Goal: Transaction & Acquisition: Obtain resource

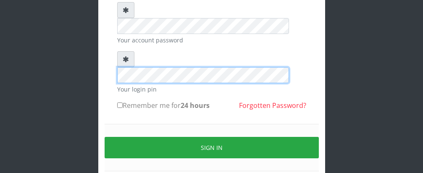
scroll to position [113, 0]
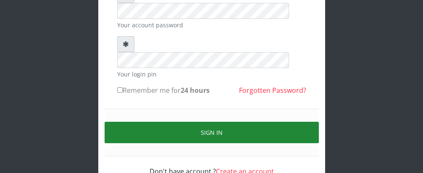
click at [203, 122] on button "Sign in" at bounding box center [212, 132] width 214 height 21
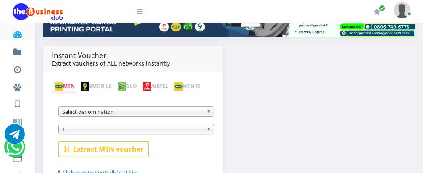
scroll to position [142, 0]
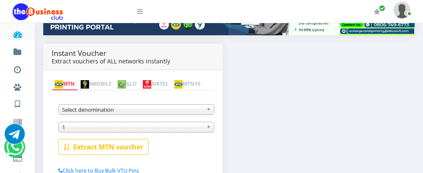
click at [207, 111] on b at bounding box center [210, 110] width 8 height 10
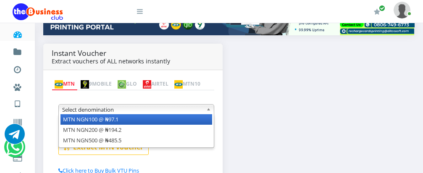
click at [200, 121] on li "MTN NGN100 @ ₦97.1" at bounding box center [136, 119] width 152 height 11
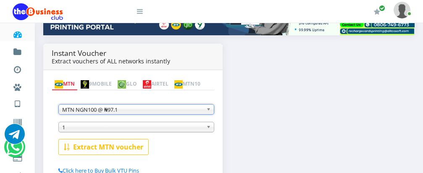
click at [158, 129] on span "1" at bounding box center [132, 127] width 141 height 10
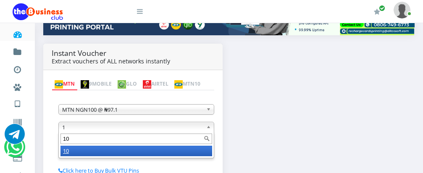
type input "10"
click at [139, 155] on li "10" at bounding box center [136, 151] width 152 height 11
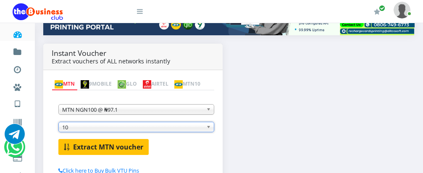
click at [109, 147] on b "Extract MTN voucher" at bounding box center [108, 146] width 70 height 9
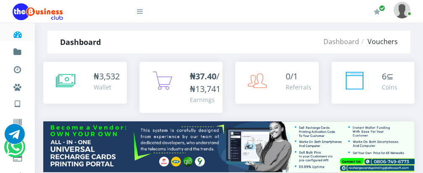
scroll to position [0, 0]
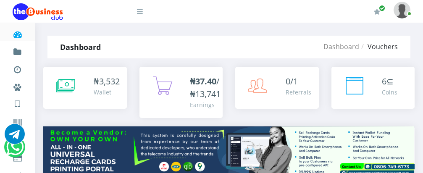
click at [402, 5] on img at bounding box center [402, 10] width 17 height 16
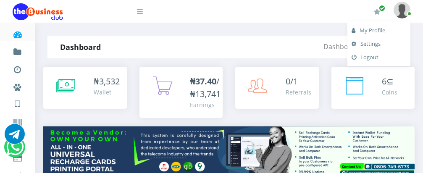
click at [372, 42] on link "Settings" at bounding box center [379, 43] width 55 height 13
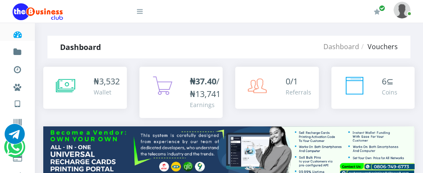
click at [404, 13] on img at bounding box center [402, 10] width 17 height 16
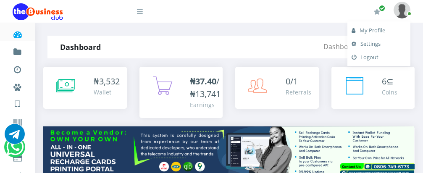
click at [378, 28] on link "My Profile" at bounding box center [379, 30] width 55 height 13
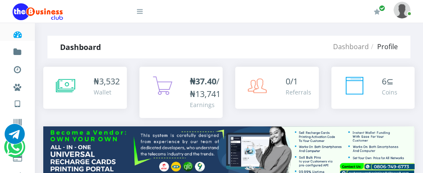
click at [400, 8] on img at bounding box center [402, 10] width 17 height 16
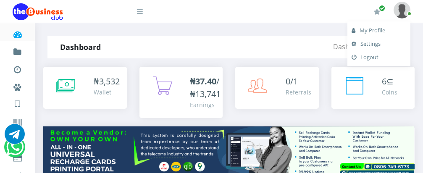
click at [373, 43] on link "Settings" at bounding box center [379, 43] width 55 height 13
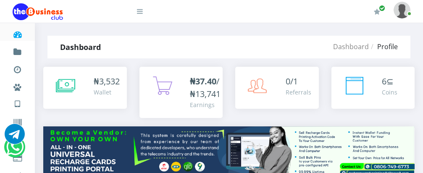
click at [400, 8] on img at bounding box center [402, 10] width 17 height 16
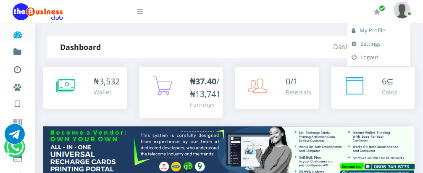
click at [376, 43] on link "Settings" at bounding box center [379, 43] width 55 height 13
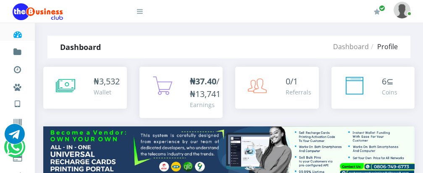
click at [16, 34] on icon at bounding box center [18, 34] width 10 height 8
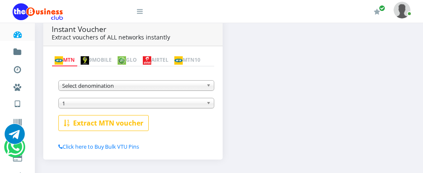
click at [147, 87] on span "Select denomination" at bounding box center [132, 86] width 141 height 10
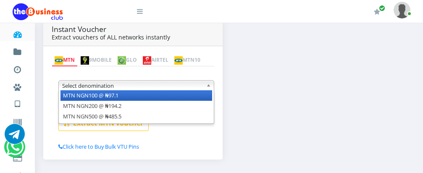
click at [119, 97] on li "MTN NGN100 @ ₦97.1" at bounding box center [136, 95] width 152 height 11
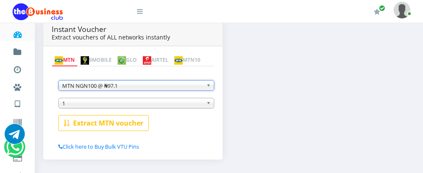
click at [119, 105] on span "1" at bounding box center [132, 103] width 141 height 10
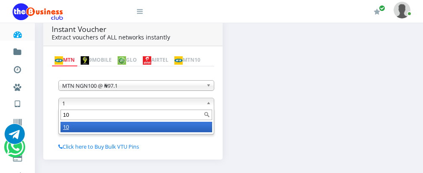
type input "10"
click at [110, 129] on li "10" at bounding box center [136, 127] width 152 height 11
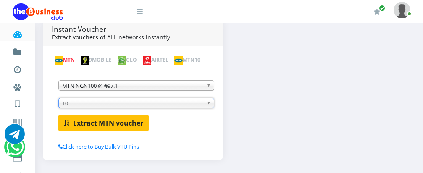
click at [91, 123] on b "Extract MTN voucher" at bounding box center [108, 122] width 70 height 9
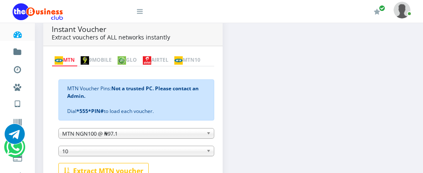
click at [246, 44] on div "Instant Voucher Extract vouchers of ALL networks instantly MTN 9MOBILE GLO AIRT…" at bounding box center [229, 118] width 384 height 196
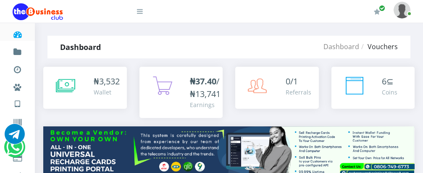
click at [402, 11] on img at bounding box center [402, 10] width 17 height 16
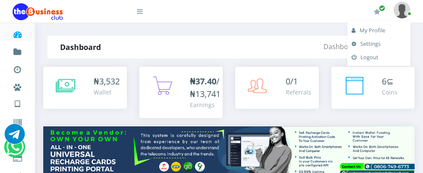
click at [365, 58] on link "Logout" at bounding box center [379, 56] width 55 height 13
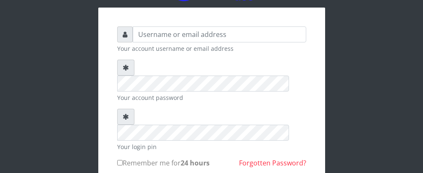
scroll to position [40, 0]
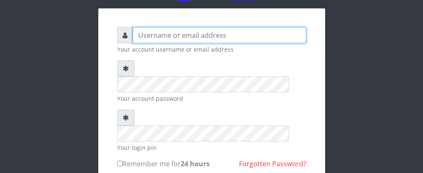
click at [233, 40] on input "text" at bounding box center [219, 35] width 173 height 16
type input "Talentino"
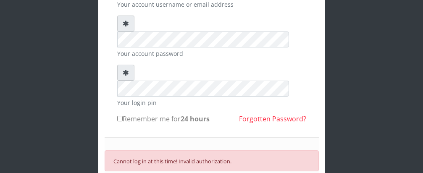
scroll to position [96, 0]
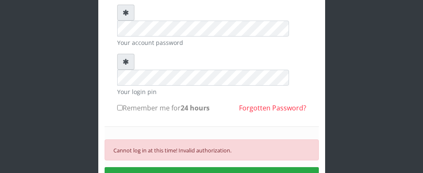
click at [378, 101] on div "Talentino Your account username or email address Your account password Your log…" at bounding box center [211, 77] width 403 height 346
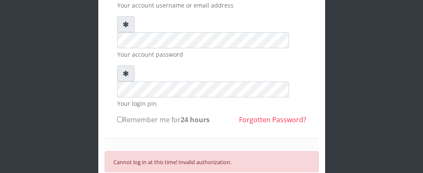
scroll to position [77, 0]
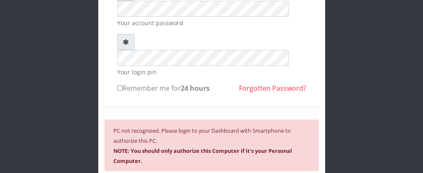
scroll to position [123, 0]
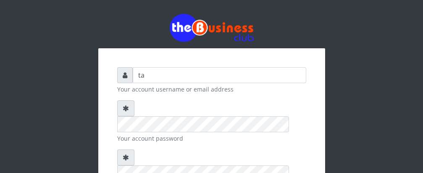
type input "t"
type input "[PERSON_NAME]"
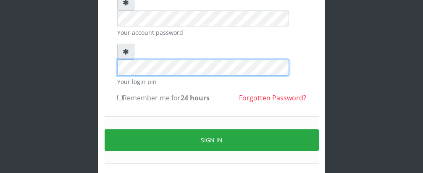
scroll to position [113, 0]
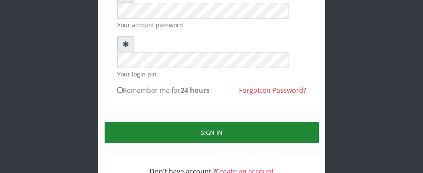
click at [202, 122] on button "Sign in" at bounding box center [212, 132] width 214 height 21
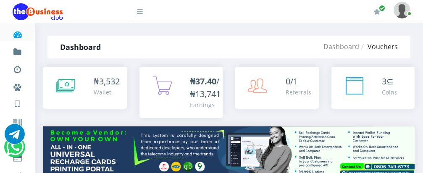
scroll to position [185, 0]
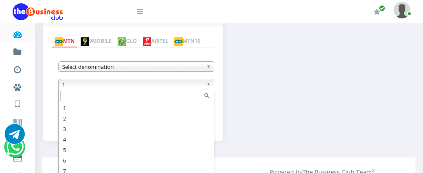
click at [181, 97] on input "text" at bounding box center [136, 96] width 152 height 11
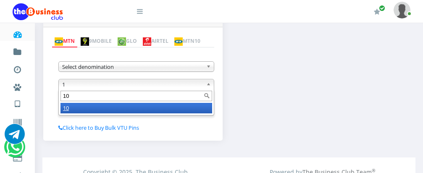
scroll to position [0, 0]
type input "10"
click at [179, 108] on li "10" at bounding box center [136, 108] width 152 height 11
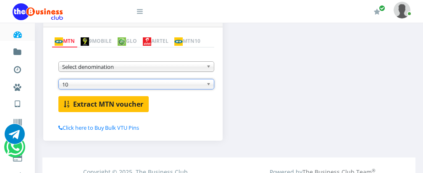
click at [131, 106] on b "Extract MTN voucher" at bounding box center [108, 104] width 70 height 9
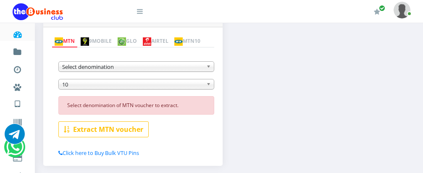
click at [179, 69] on span "Select denomination" at bounding box center [132, 67] width 141 height 10
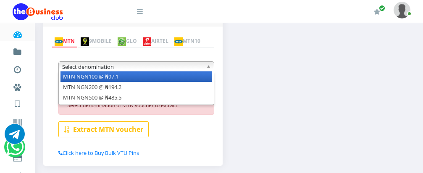
click at [174, 80] on li "MTN NGN100 @ ₦97.1" at bounding box center [136, 76] width 152 height 11
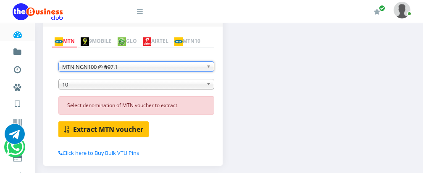
click at [123, 132] on b "Extract MTN voucher" at bounding box center [108, 129] width 70 height 9
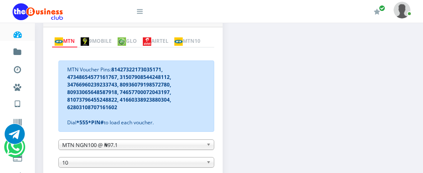
click at [151, 37] on img at bounding box center [147, 41] width 8 height 8
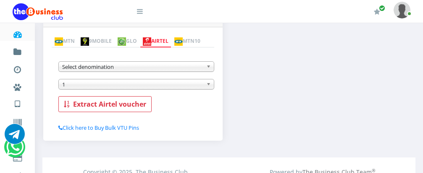
click at [151, 68] on span "Select denomination" at bounding box center [132, 67] width 141 height 10
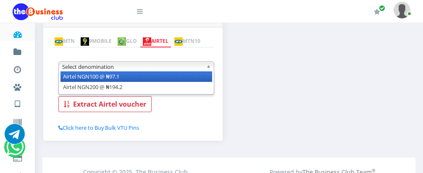
click at [148, 77] on li "Airtel NGN100 @ ₦97.1" at bounding box center [136, 76] width 152 height 11
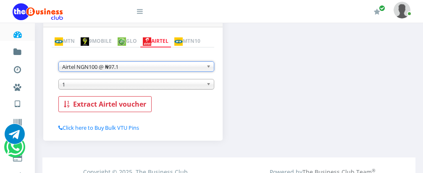
click at [145, 84] on span "1" at bounding box center [132, 84] width 141 height 10
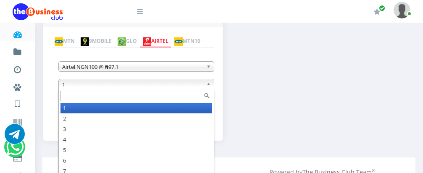
click at [141, 97] on input "text" at bounding box center [136, 96] width 152 height 11
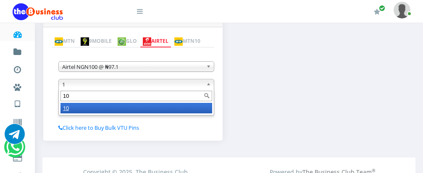
type input "10"
click at [139, 109] on li "10" at bounding box center [136, 108] width 152 height 11
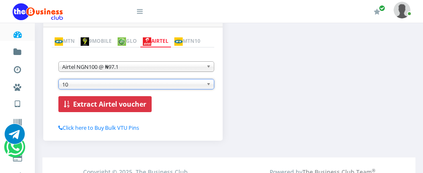
click at [132, 105] on b "Extract Airtel voucher" at bounding box center [109, 104] width 73 height 9
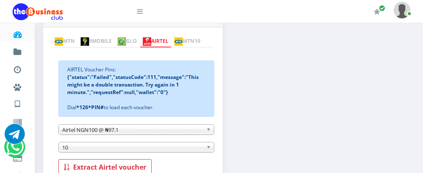
click at [171, 36] on link "AIRTEL" at bounding box center [156, 42] width 32 height 12
click at [152, 130] on span "Airtel NGN100 @ ₦97.1" at bounding box center [132, 130] width 141 height 10
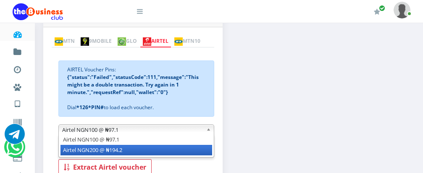
click at [144, 153] on li "Airtel NGN200 @ ₦194.2" at bounding box center [136, 150] width 152 height 11
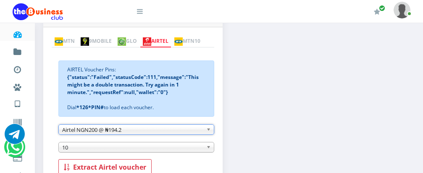
click at [127, 148] on span "10" at bounding box center [132, 147] width 141 height 10
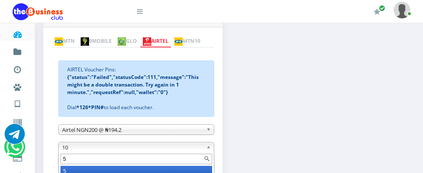
type input "5"
click at [148, 171] on li "5" at bounding box center [136, 171] width 152 height 11
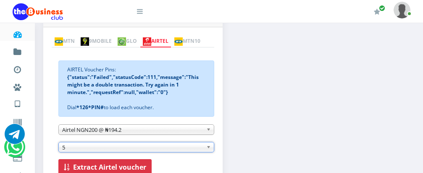
click at [137, 166] on b "Extract Airtel voucher" at bounding box center [109, 167] width 73 height 9
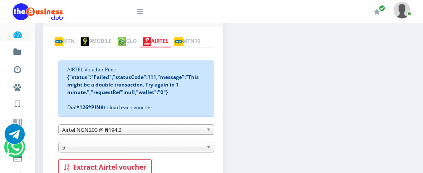
click at [74, 36] on link "MTN" at bounding box center [65, 42] width 26 height 12
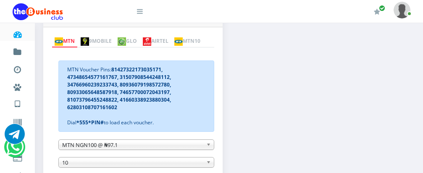
click at [162, 150] on span "MTN NGN100 @ ₦97.1" at bounding box center [132, 145] width 141 height 10
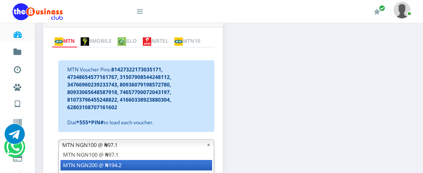
click at [155, 168] on li "MTN NGN200 @ ₦194.2" at bounding box center [136, 165] width 152 height 11
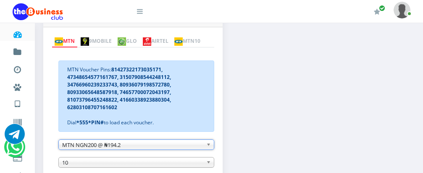
click at [128, 164] on div "10 10" at bounding box center [136, 162] width 156 height 11
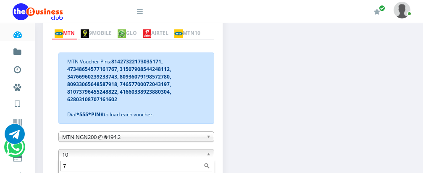
click at [123, 170] on input "7" at bounding box center [136, 166] width 152 height 11
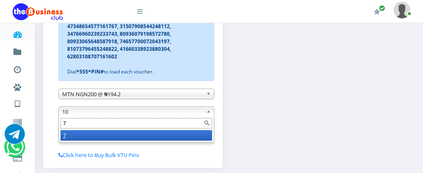
type input "7"
click at [137, 140] on li "7" at bounding box center [136, 135] width 152 height 11
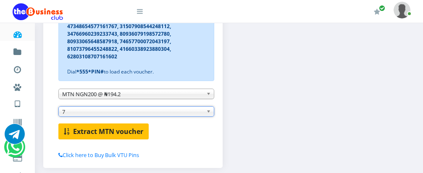
click at [122, 132] on b "Extract MTN voucher" at bounding box center [108, 131] width 70 height 9
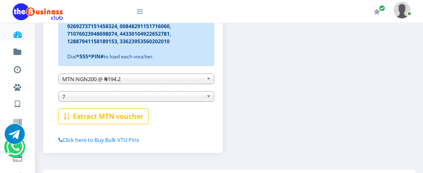
scroll to position [219, 0]
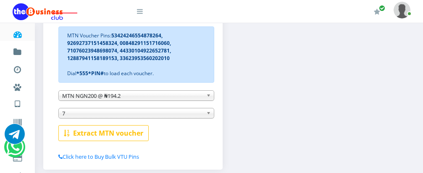
click at [208, 96] on b at bounding box center [210, 96] width 8 height 10
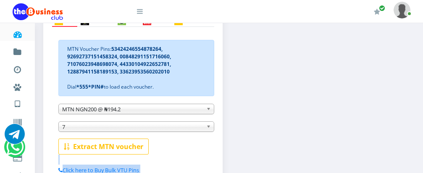
drag, startPoint x: 271, startPoint y: 92, endPoint x: 430, endPoint y: -3, distance: 184.8
click at [423, 0] on html "Dashboard Fund wallet [ 1,132.06 ] Transactions Miscellaneous Payments AIRTIME …" at bounding box center [211, 33] width 423 height 477
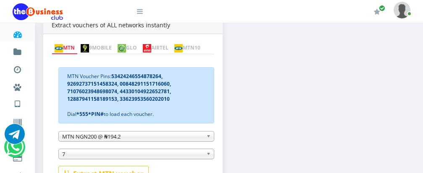
scroll to position [144, 0]
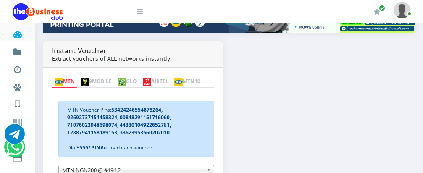
click at [151, 78] on img at bounding box center [147, 82] width 8 height 8
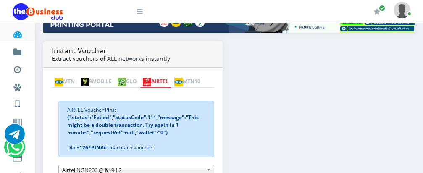
click at [173, 168] on div "My Profile Settings Logout 6" at bounding box center [229, 106] width 388 height 454
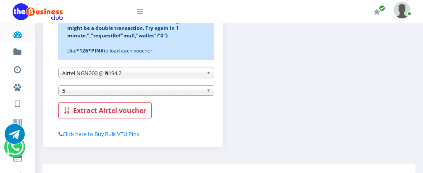
click at [202, 76] on span "Airtel NGN200 @ ₦194.2" at bounding box center [132, 73] width 141 height 10
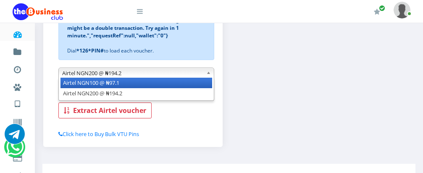
click at [188, 85] on li "Airtel NGN100 @ ₦97.1" at bounding box center [136, 83] width 152 height 11
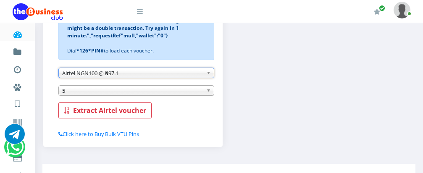
click at [138, 92] on span "5" at bounding box center [132, 91] width 141 height 10
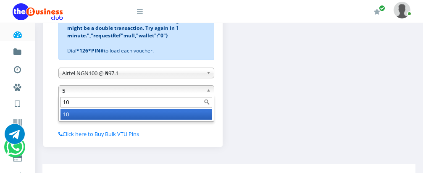
type input "10"
click at [120, 118] on li "10" at bounding box center [136, 114] width 152 height 11
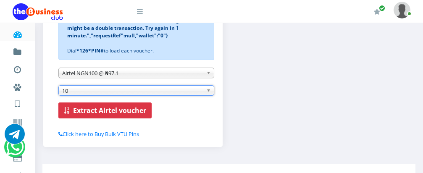
click at [120, 112] on b "Extract Airtel voucher" at bounding box center [109, 110] width 73 height 9
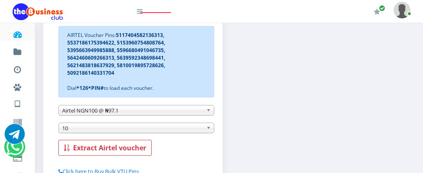
scroll to position [186, 0]
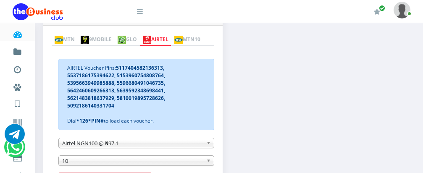
click at [171, 34] on link "AIRTEL" at bounding box center [156, 40] width 32 height 12
click at [210, 163] on div "10 10" at bounding box center [136, 160] width 156 height 11
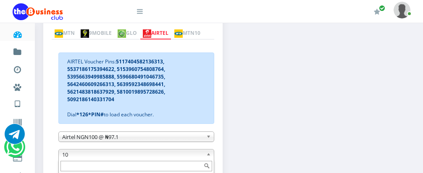
scroll to position [4, 0]
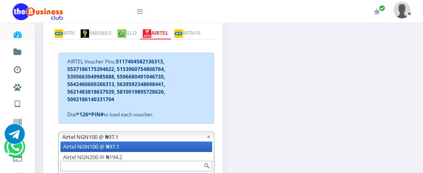
click at [207, 138] on b at bounding box center [210, 137] width 8 height 10
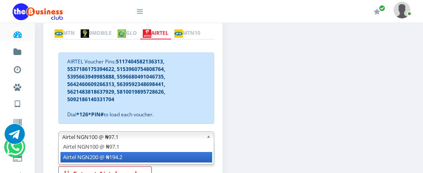
click at [171, 160] on li "Airtel NGN200 @ ₦194.2" at bounding box center [136, 157] width 152 height 11
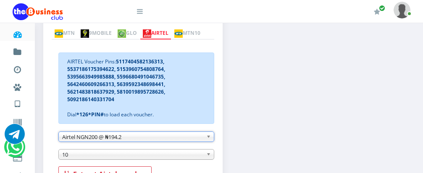
click at [169, 155] on span "10" at bounding box center [132, 155] width 141 height 10
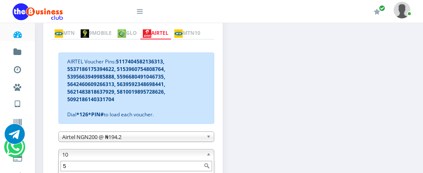
scroll to position [296, 0]
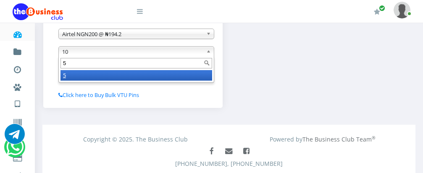
type input "5"
click at [197, 77] on li "5" at bounding box center [136, 75] width 152 height 11
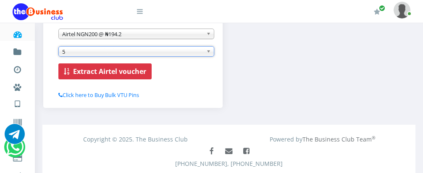
click at [121, 72] on b "Extract Airtel voucher" at bounding box center [109, 71] width 73 height 9
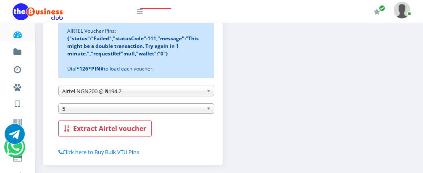
scroll to position [188, 0]
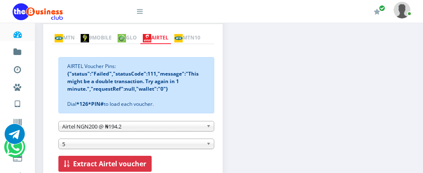
click at [99, 163] on b "Extract Airtel voucher" at bounding box center [109, 163] width 73 height 9
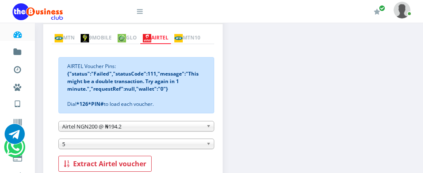
click at [264, 117] on div "Instant Voucher Extract vouchers of ALL networks instantly MTN 9MOBILE GLO AIRT…" at bounding box center [229, 102] width 384 height 211
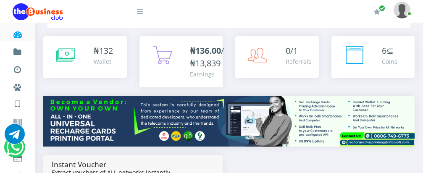
scroll to position [28, 0]
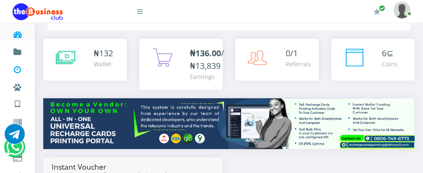
click at [17, 68] on icon at bounding box center [18, 70] width 10 height 8
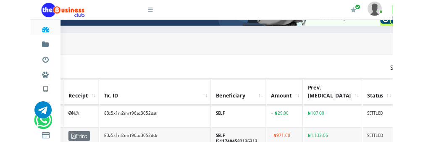
scroll to position [173, 137]
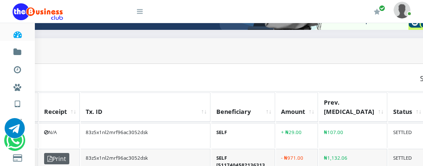
click at [52, 153] on span "Print" at bounding box center [56, 158] width 25 height 11
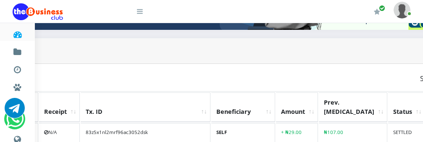
scroll to position [0, 0]
